Goal: Communication & Community: Answer question/provide support

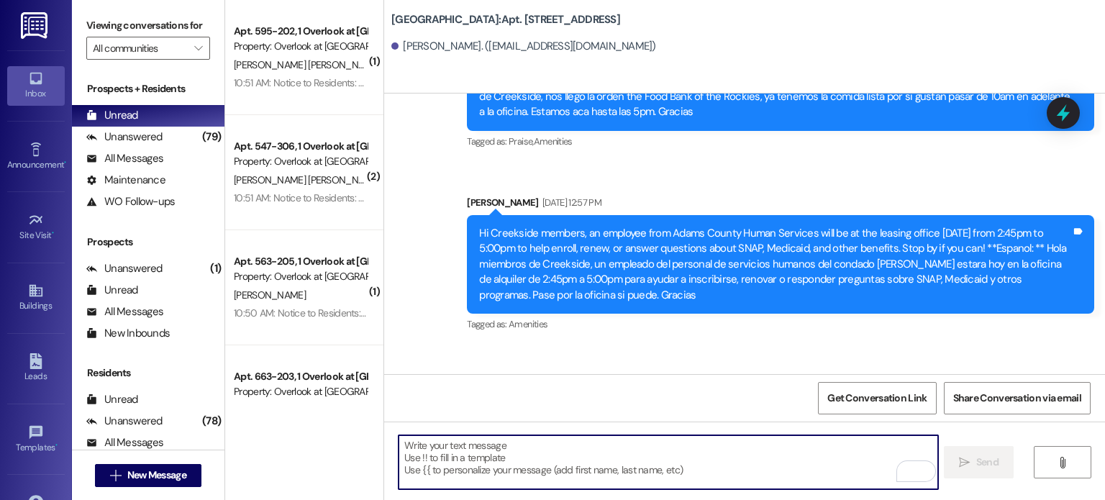
scroll to position [19562, 0]
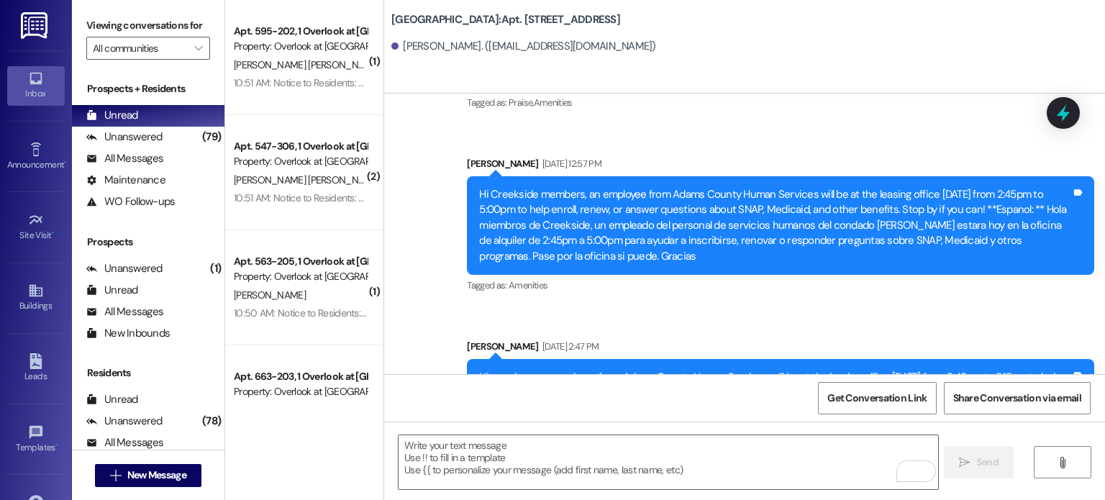
click at [32, 24] on img at bounding box center [35, 25] width 29 height 27
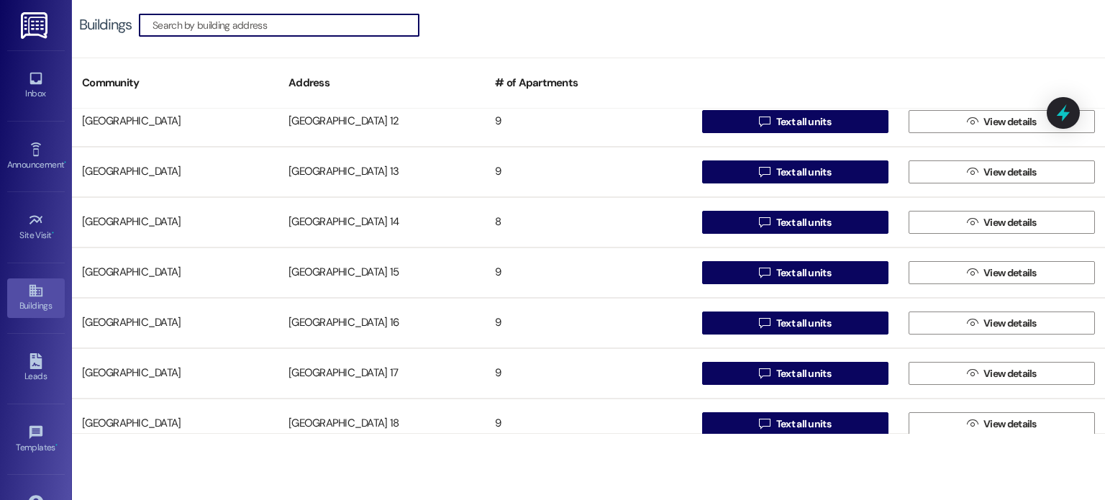
scroll to position [360, 0]
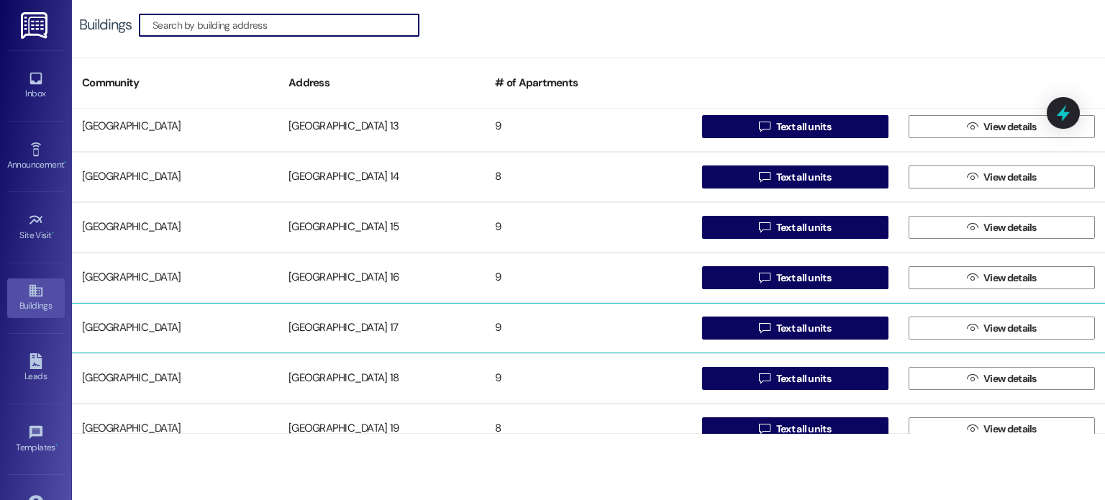
click at [358, 320] on div "[GEOGRAPHIC_DATA] 17" at bounding box center [381, 328] width 206 height 29
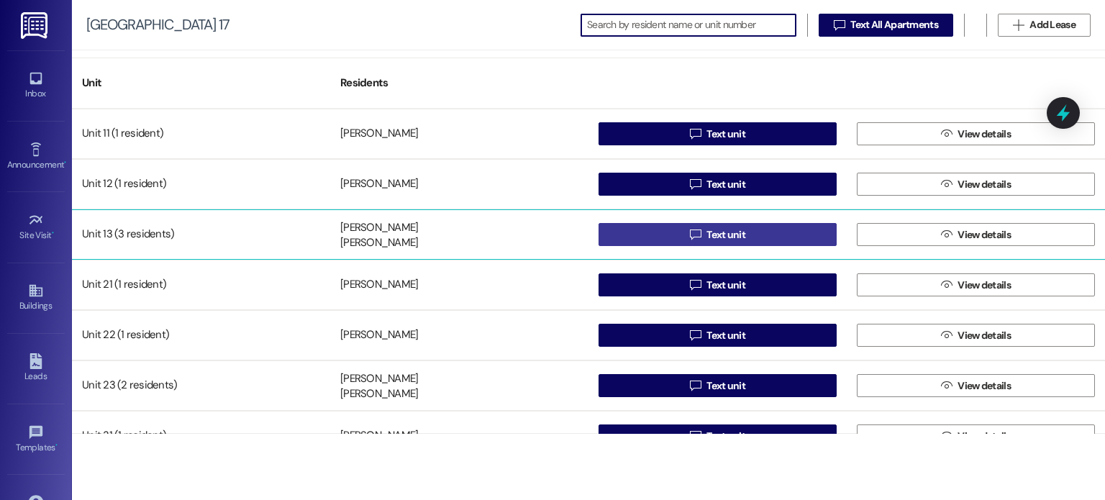
click at [644, 227] on button " Text unit" at bounding box center [717, 234] width 238 height 23
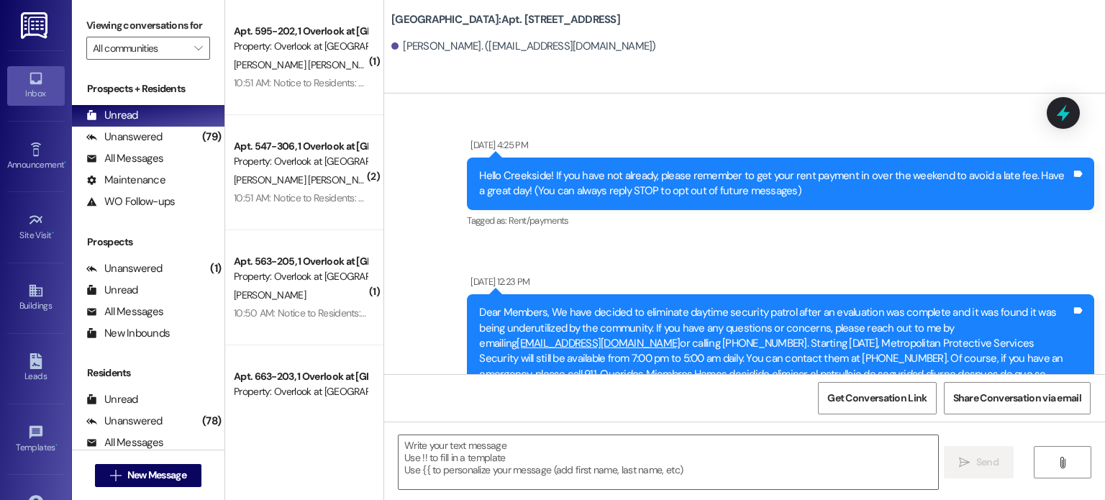
scroll to position [26710, 0]
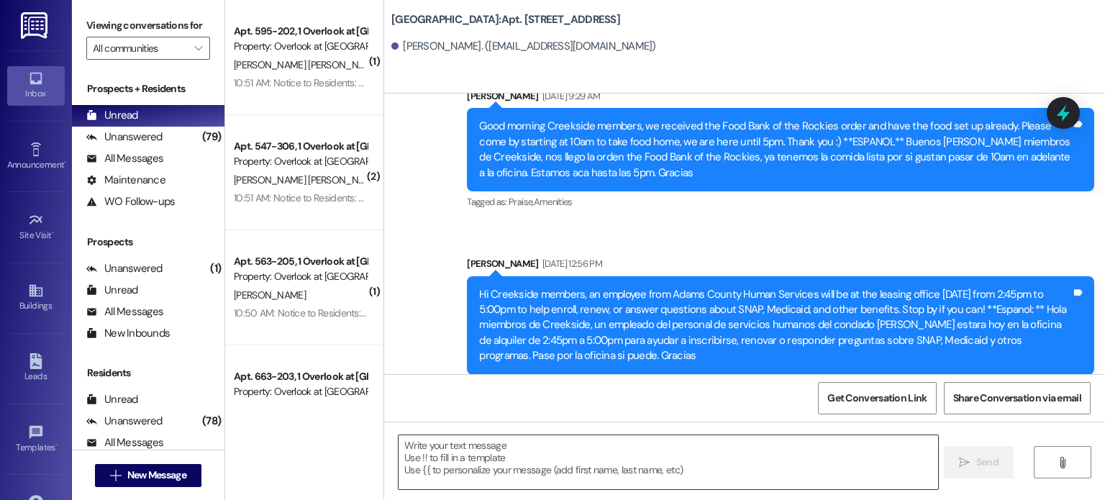
click at [436, 448] on textarea at bounding box center [667, 462] width 539 height 54
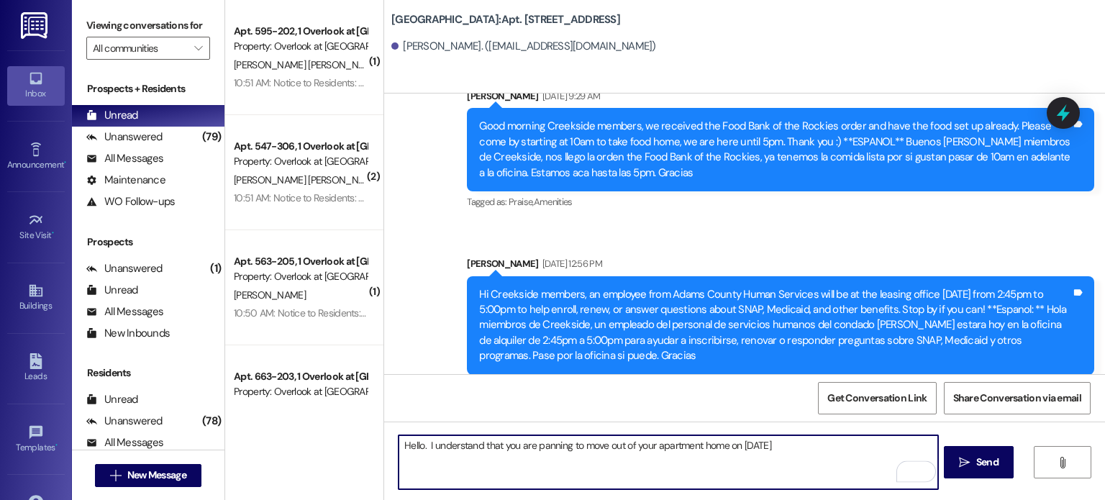
click at [534, 445] on textarea "Hello. I understand that you are panning to move out of your apartment home on …" at bounding box center [667, 462] width 539 height 54
click at [578, 444] on textarea "Hello. I understand that you are planning to move out of your apartment home on…" at bounding box center [667, 462] width 539 height 54
click at [791, 445] on textarea "Hello. I understand that you are planning to move out of your apartment home on…" at bounding box center [667, 462] width 539 height 54
click at [457, 456] on textarea "Hello. I understand that you are planning to move out of your apartment home on…" at bounding box center [667, 462] width 539 height 54
click at [462, 457] on textarea "Hello. I understand that you are planning to move out of your apartment home on…" at bounding box center [667, 462] width 539 height 54
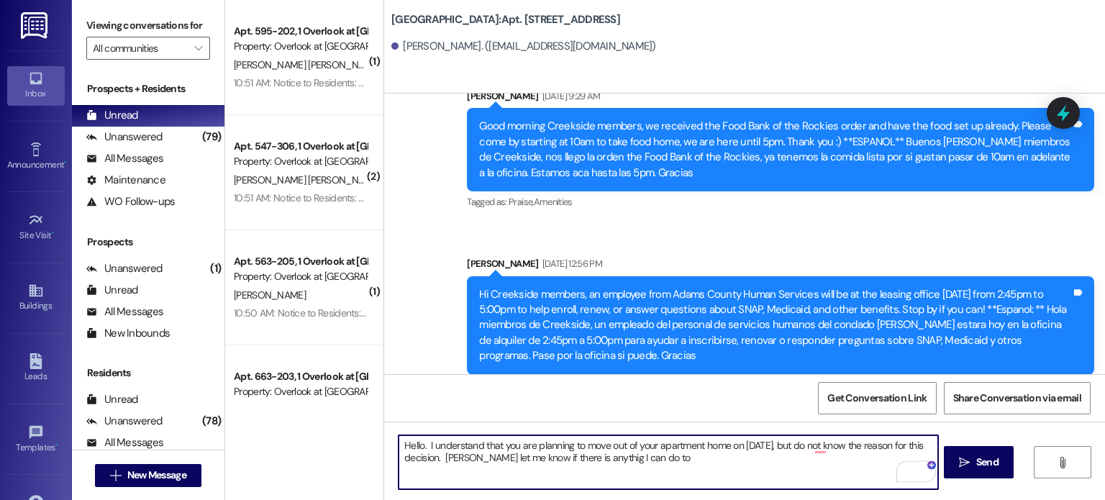
click at [457, 457] on textarea "Hello. I understand that you are planning to move out of your apartment home on…" at bounding box center [667, 462] width 539 height 54
click at [668, 460] on textarea "Hello. I understand that you are planning to move out of your apartment home on…" at bounding box center [667, 462] width 539 height 54
drag, startPoint x: 668, startPoint y: 460, endPoint x: 648, endPoint y: 459, distance: 20.1
click at [648, 459] on textarea "Hello. I understand that you are planning to move out of your apartment home on…" at bounding box center [667, 462] width 539 height 54
click at [860, 455] on textarea "Hello. I understand that you are planning to move out of your apartment home on…" at bounding box center [667, 462] width 539 height 54
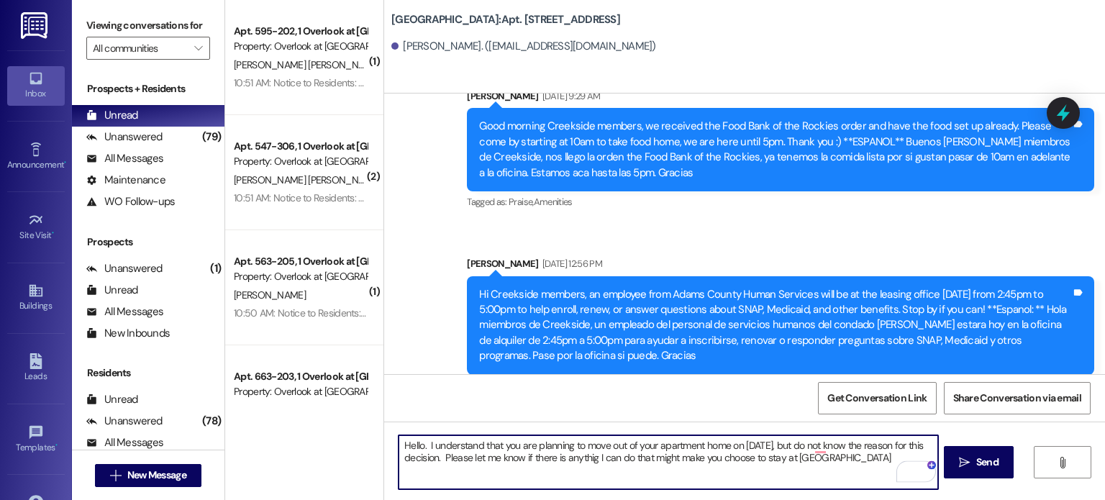
click at [860, 457] on textarea "Hello. I understand that you are planning to move out of your apartment home on…" at bounding box center [667, 462] width 539 height 54
click at [858, 460] on textarea "Hello. I understand that you are planning to move out of your apartment home on…" at bounding box center [667, 462] width 539 height 54
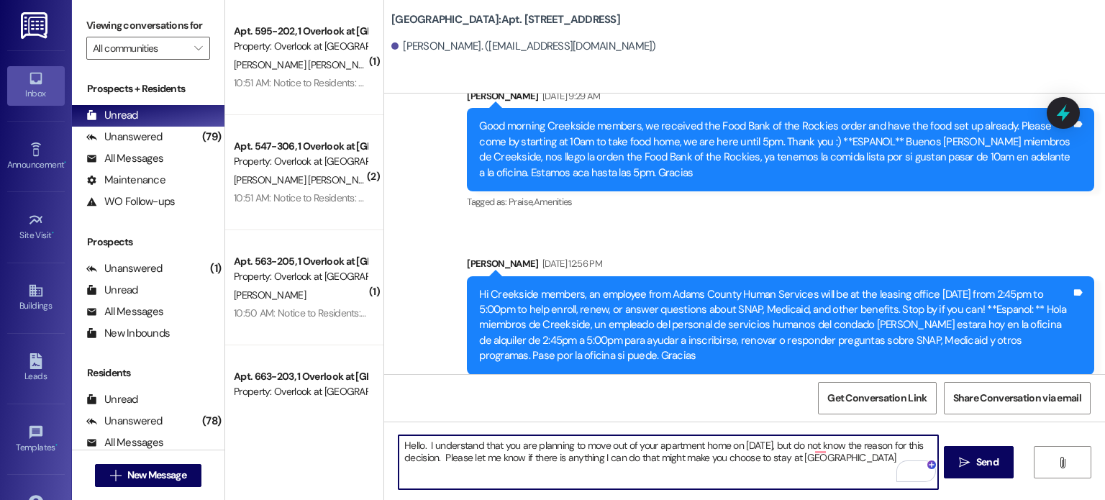
click at [455, 455] on textarea "Hello. I understand that you are planning to move out of your apartment home on…" at bounding box center [667, 462] width 539 height 54
click at [742, 458] on textarea "Hello. I understand that you are planning to move out of your apartment home on…" at bounding box center [667, 462] width 539 height 54
click at [823, 459] on textarea "Hello. I understand that you are planning to move out of your apartment home on…" at bounding box center [667, 462] width 539 height 54
click at [852, 455] on textarea "Hello. I understand that you are planning to move out of your apartment home on…" at bounding box center [667, 462] width 539 height 54
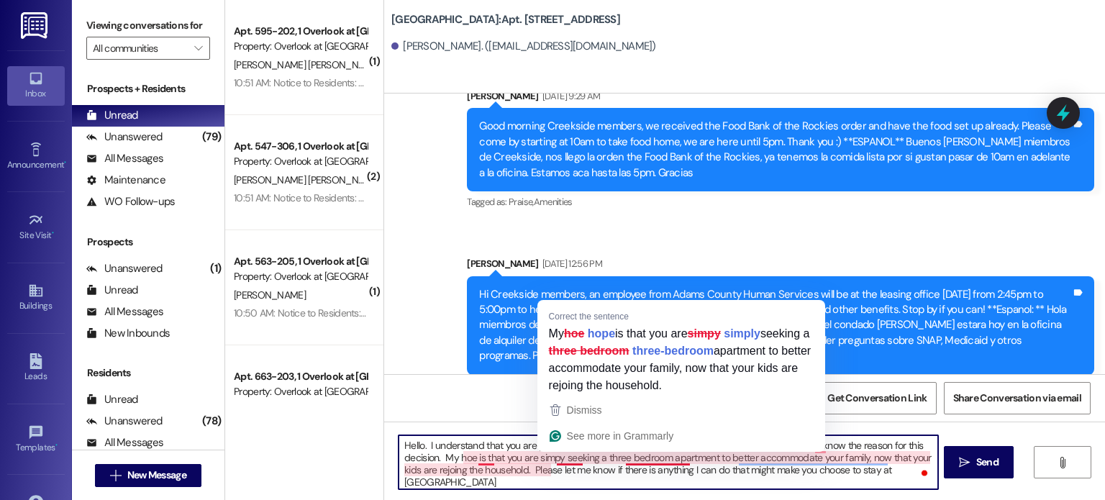
click at [567, 458] on textarea "Hello. I understand that you are planning to move out of your apartment home on…" at bounding box center [667, 462] width 539 height 54
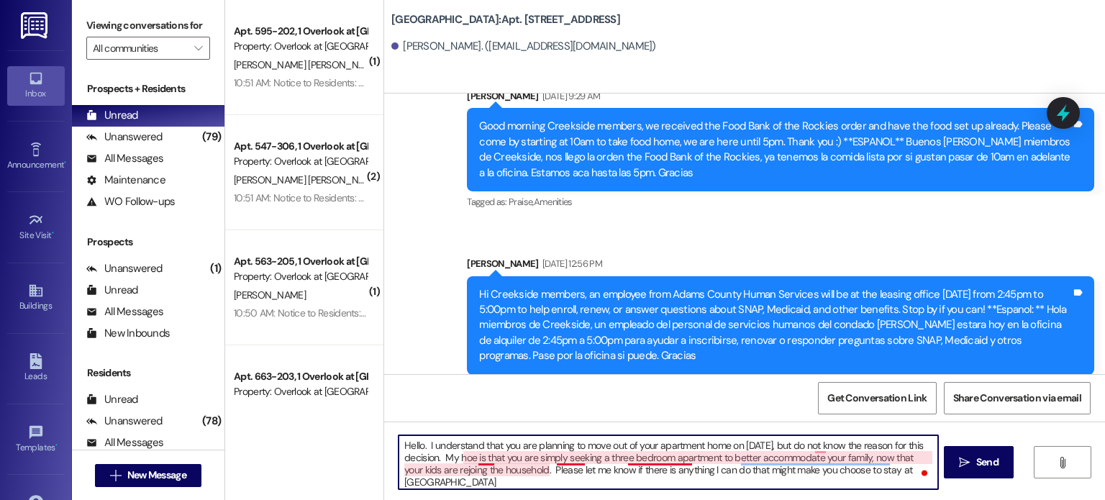
click at [479, 457] on textarea "Hello. I understand that you are planning to move out of your apartment home on…" at bounding box center [667, 462] width 539 height 54
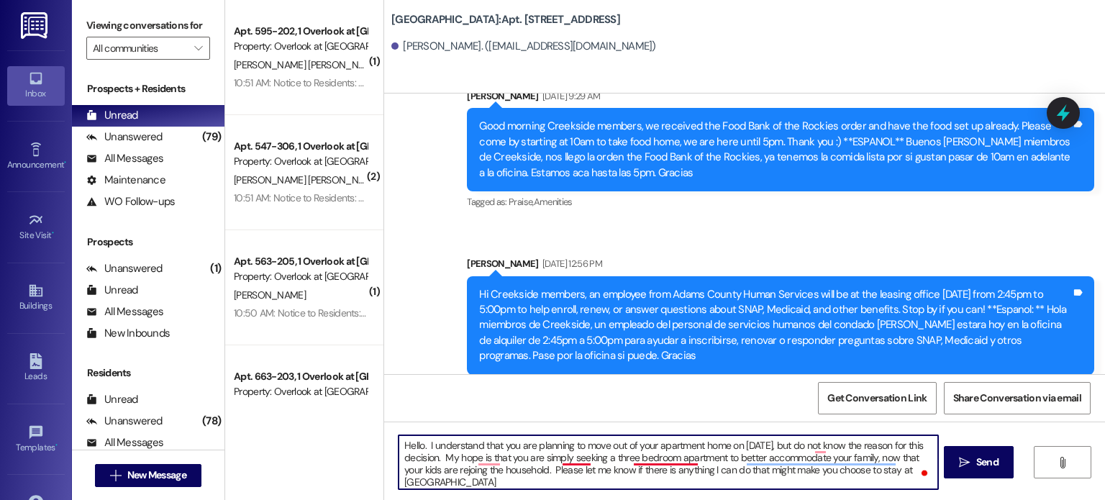
click at [648, 454] on textarea "Hello. I understand that you are planning to move out of your apartment home on…" at bounding box center [667, 462] width 539 height 54
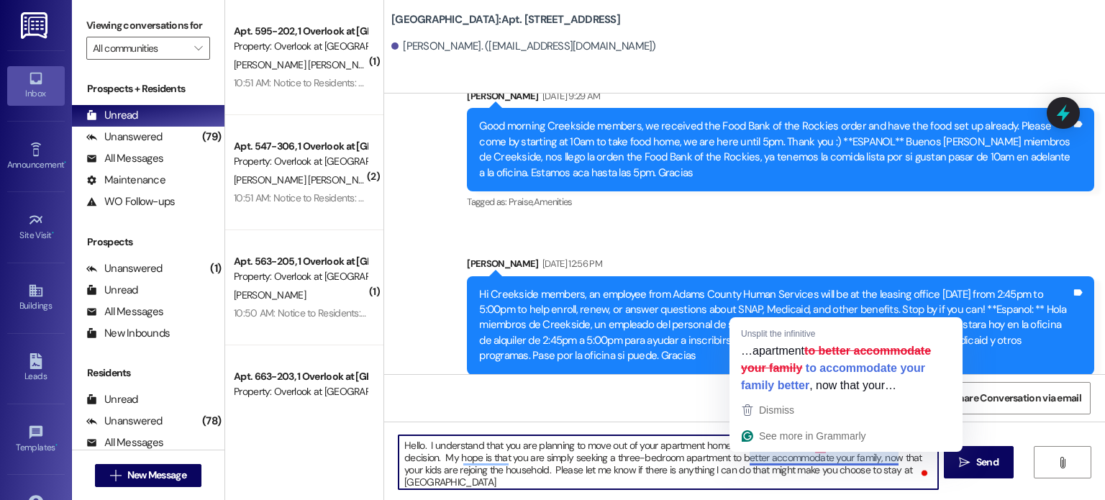
click at [790, 460] on textarea "Hello. I understand that you are planning to move out of your apartment home on…" at bounding box center [667, 462] width 539 height 54
click at [810, 460] on textarea "Hello. I understand that you are planning to move out of your apartment home on…" at bounding box center [667, 462] width 539 height 54
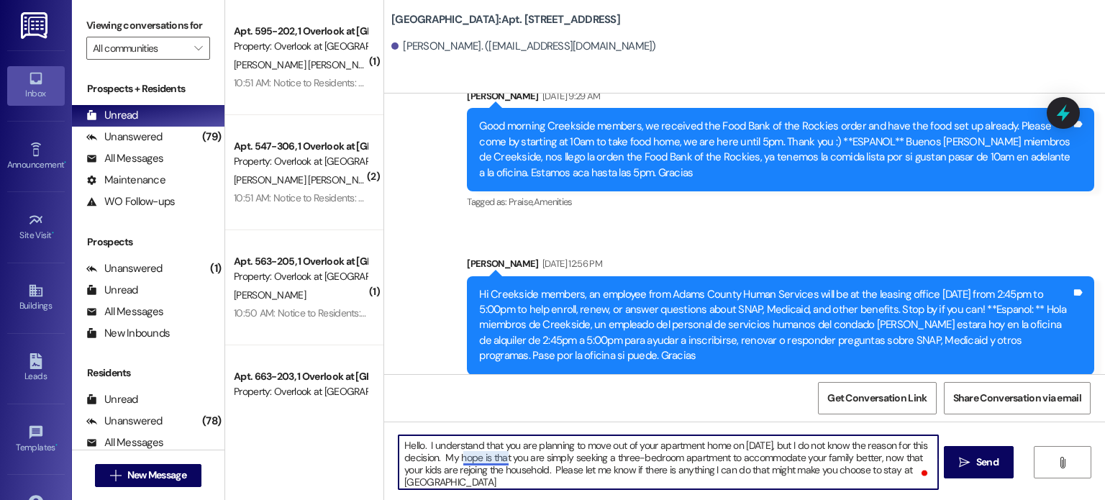
click at [480, 457] on textarea "Hello. I understand that you are planning to move out of your apartment home on…" at bounding box center [667, 462] width 539 height 54
click at [462, 481] on textarea "Hello. I understand that you are planning to move out of your apartment home on…" at bounding box center [667, 462] width 539 height 54
click at [473, 469] on textarea "Hello. I understand that you are planning to move out of your apartment home on…" at bounding box center [667, 462] width 539 height 54
click at [843, 458] on textarea "Hello. I understand that you are planning to move out of your apartment home on…" at bounding box center [667, 462] width 539 height 54
click at [573, 468] on textarea "Hello. I understand that you are planning to move out of your apartment home on…" at bounding box center [667, 462] width 539 height 54
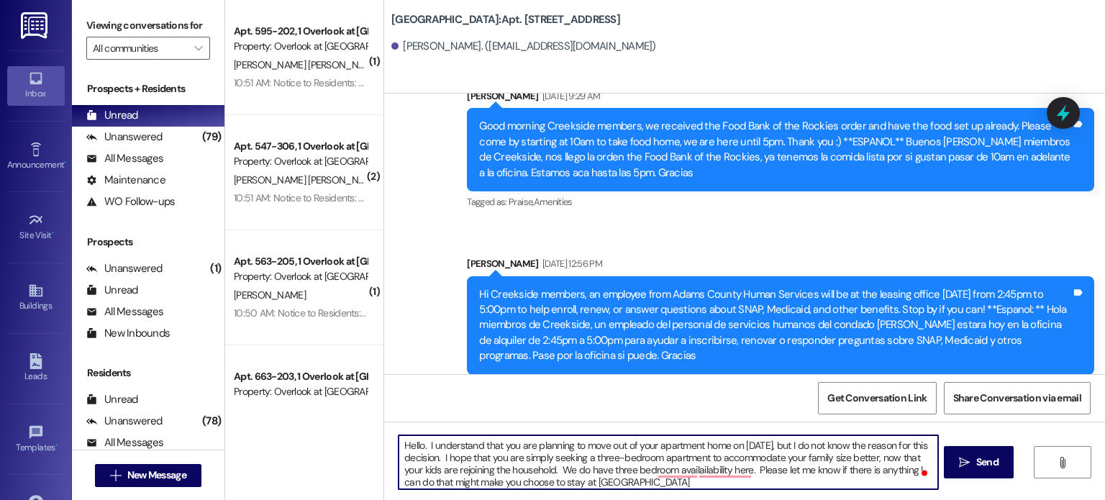
click at [578, 467] on textarea "Hello. I understand that you are planning to move out of your apartment home on…" at bounding box center [667, 462] width 539 height 54
click at [699, 483] on textarea "Hello. I understand that you are planning to move out of your apartment home on…" at bounding box center [667, 462] width 539 height 54
click at [717, 475] on textarea "Hello. I understand that you are planning to move out of your apartment home on…" at bounding box center [667, 462] width 539 height 54
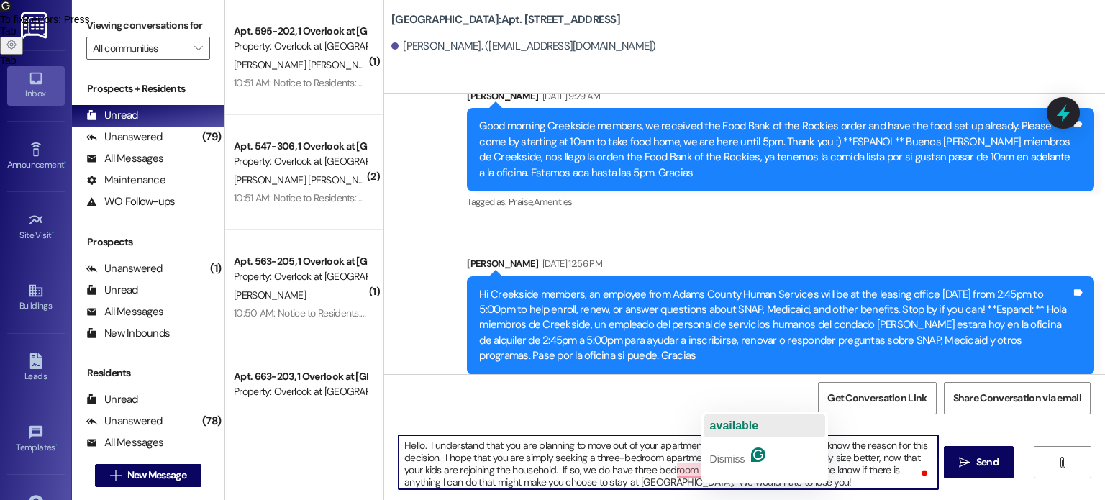
click at [742, 424] on span "available" at bounding box center [734, 425] width 49 height 12
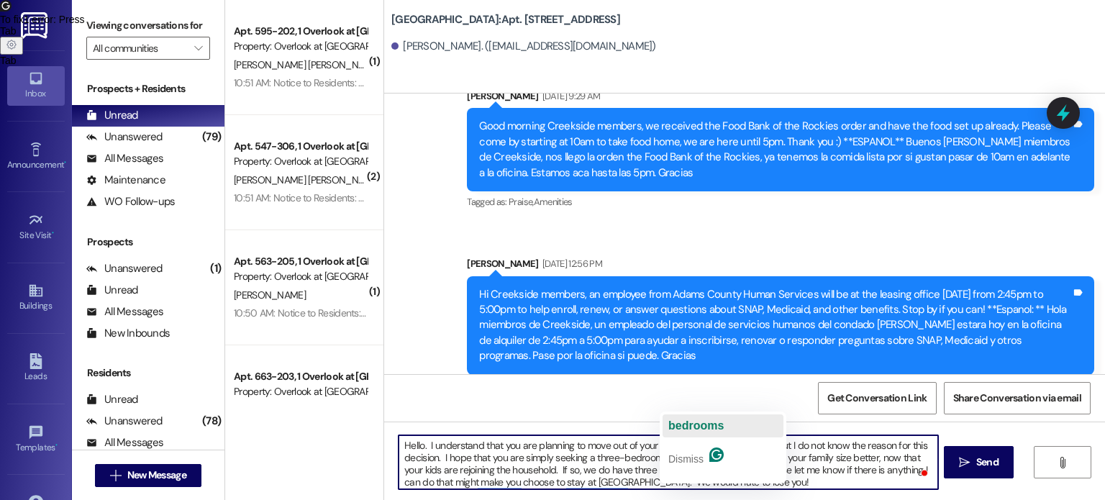
click at [709, 425] on span "bedrooms" at bounding box center [695, 425] width 55 height 12
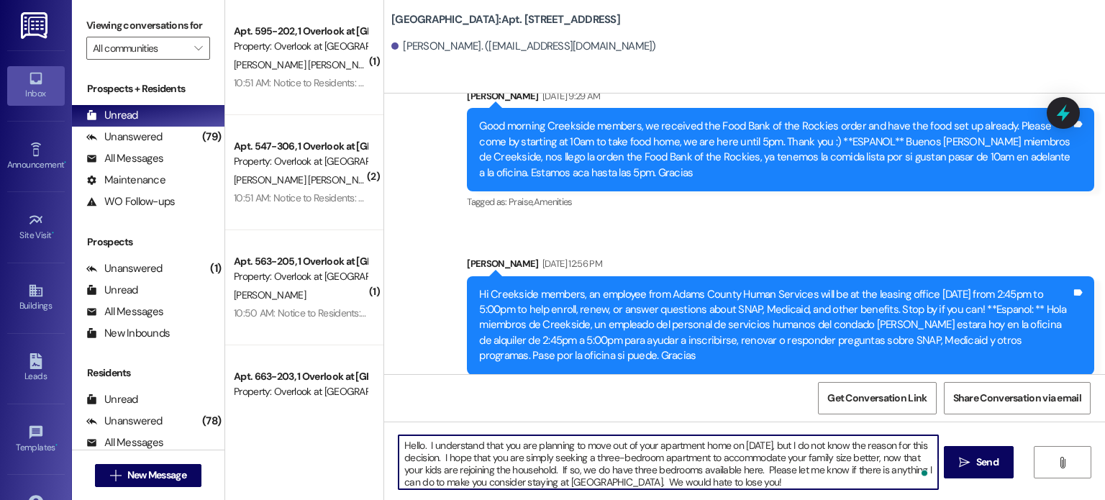
click at [811, 479] on textarea "Hello. I understand that you are planning to move out of your apartment home on…" at bounding box center [667, 462] width 539 height 54
click at [810, 483] on textarea "Hello. I understand that you are planning to move out of your apartment home on…" at bounding box center [667, 462] width 539 height 54
click at [859, 479] on textarea "Hello. I understand that you are planning to move out of your apartment home on…" at bounding box center [667, 462] width 539 height 54
drag, startPoint x: 844, startPoint y: 485, endPoint x: 362, endPoint y: 442, distance: 483.8
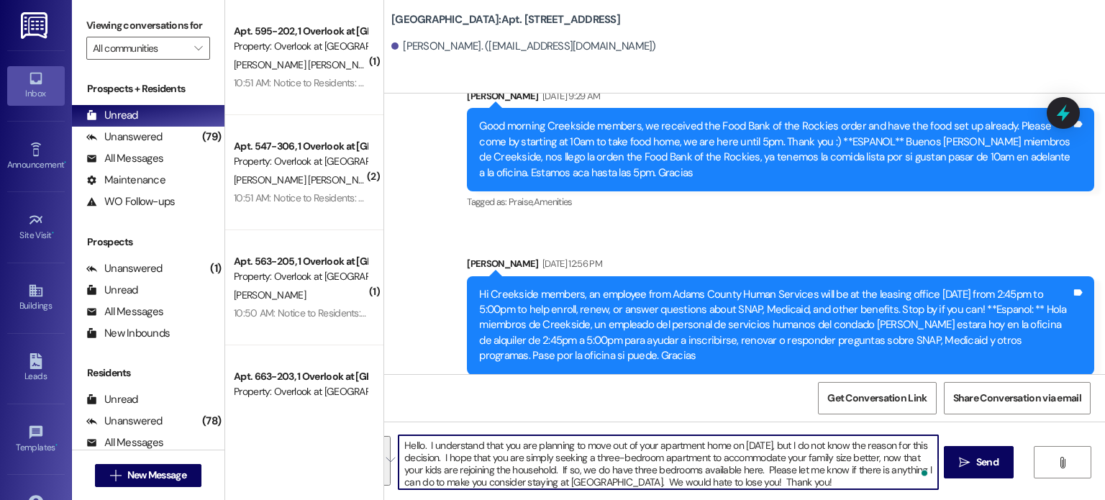
click at [362, 442] on div "( 1 ) Apt. 595-202, 1 Overlook at [GEOGRAPHIC_DATA] Property: Overlook at [PERS…" at bounding box center [665, 250] width 880 height 500
type textarea "Hello. I understand that you are planning to move out of your apartment home on…"
click at [503, 402] on div "Get Conversation Link Share Conversation via email" at bounding box center [744, 397] width 721 height 47
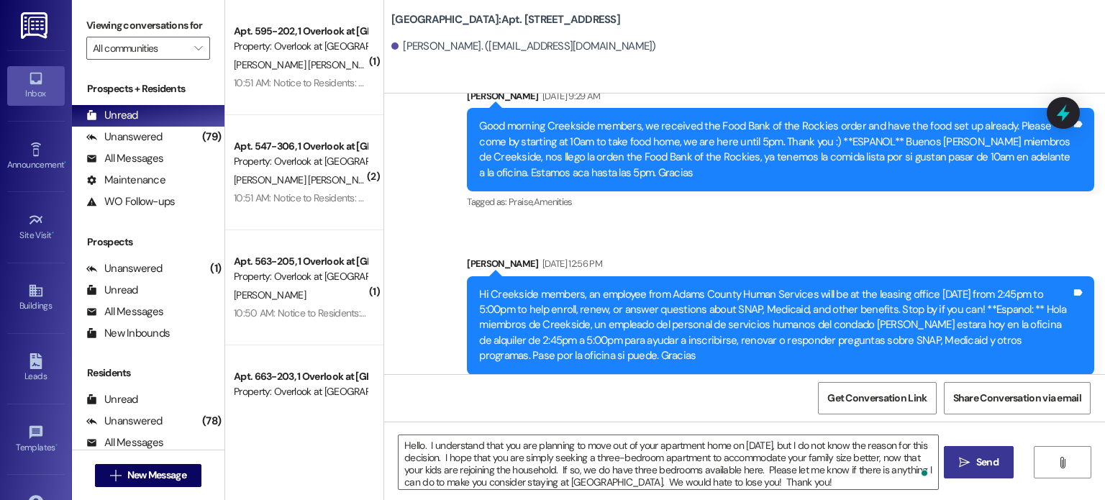
click at [981, 462] on span "Send" at bounding box center [987, 462] width 22 height 15
